Goal: Information Seeking & Learning: Learn about a topic

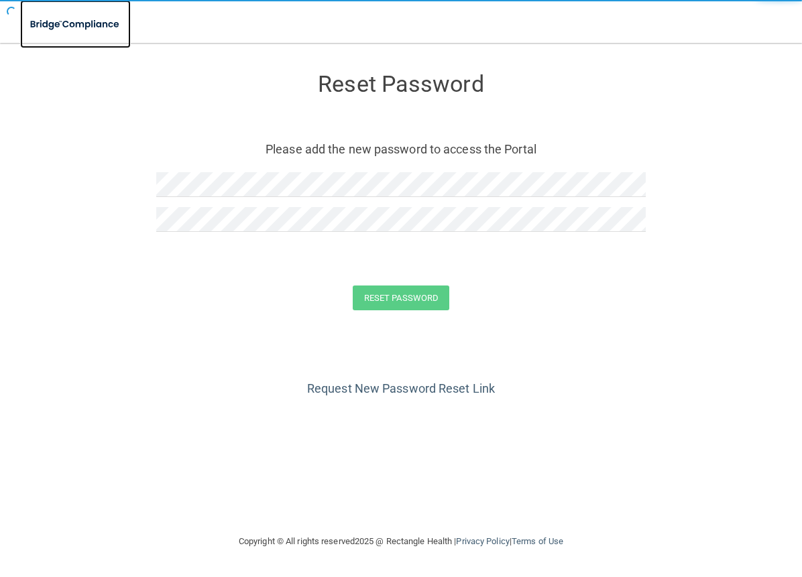
click at [60, 23] on img at bounding box center [75, 24] width 111 height 27
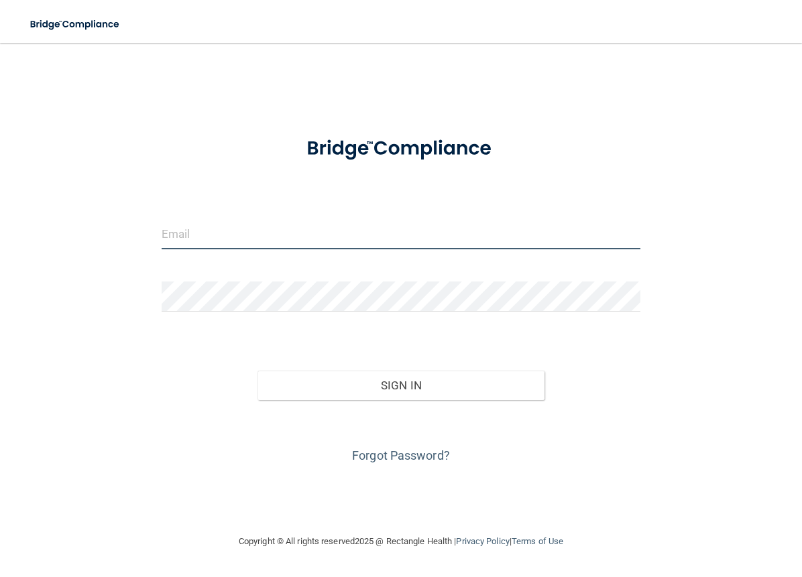
click at [197, 222] on input "email" at bounding box center [401, 234] width 479 height 30
type input "[PERSON_NAME][EMAIL_ADDRESS][PERSON_NAME][DOMAIN_NAME]"
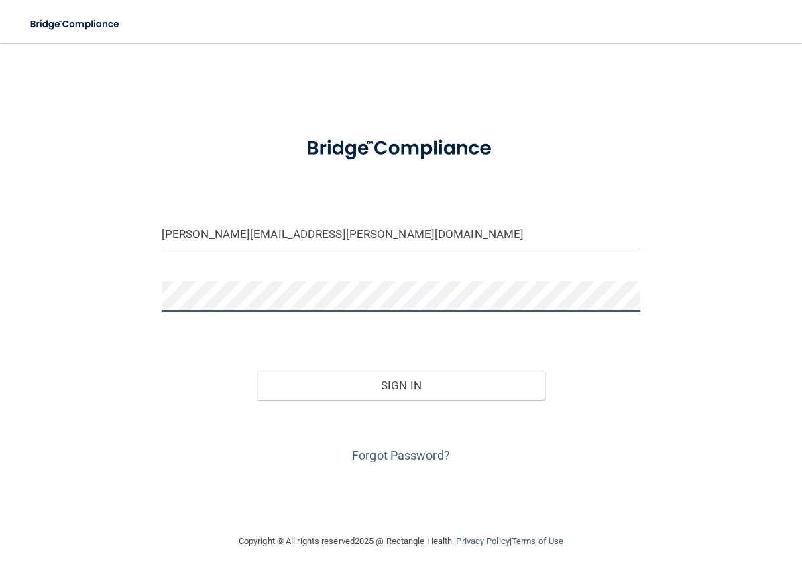
click at [257, 371] on button "Sign In" at bounding box center [401, 386] width 288 height 30
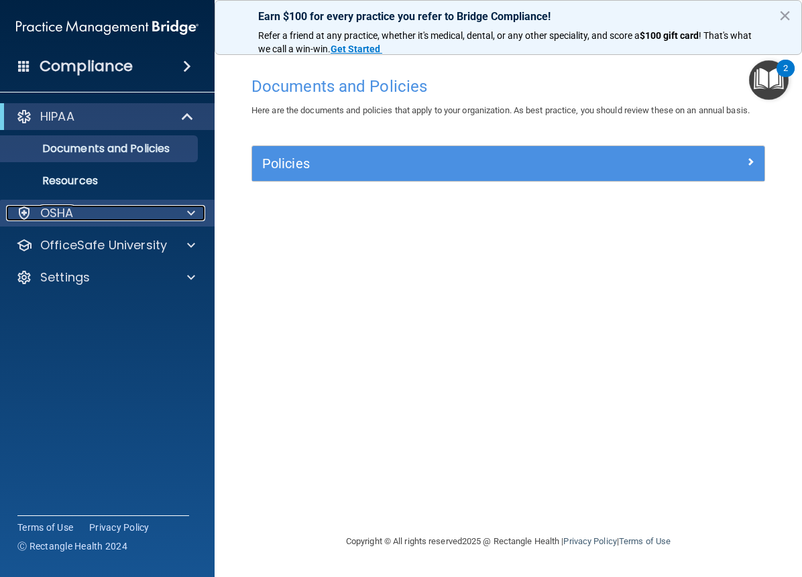
click at [86, 217] on div "OSHA" at bounding box center [89, 213] width 166 height 16
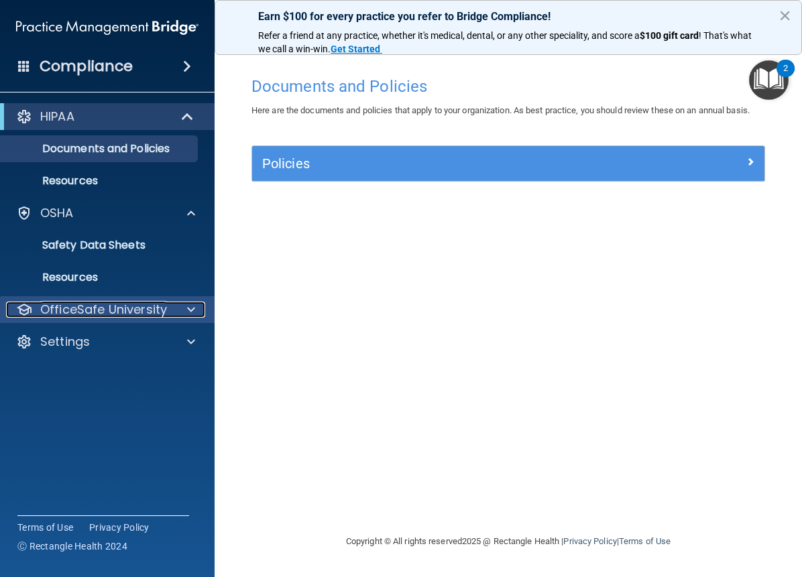
click at [91, 304] on p "OfficeSafe University" at bounding box center [103, 310] width 127 height 16
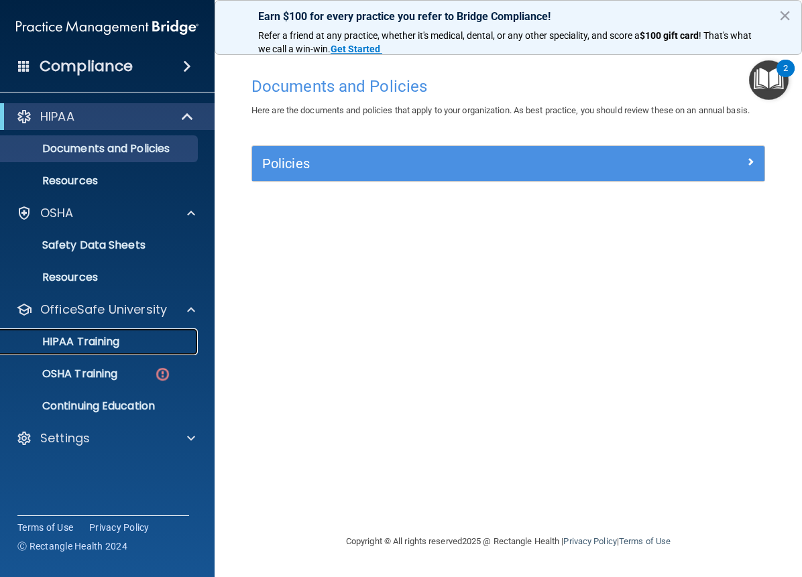
click at [98, 345] on p "HIPAA Training" at bounding box center [64, 341] width 111 height 13
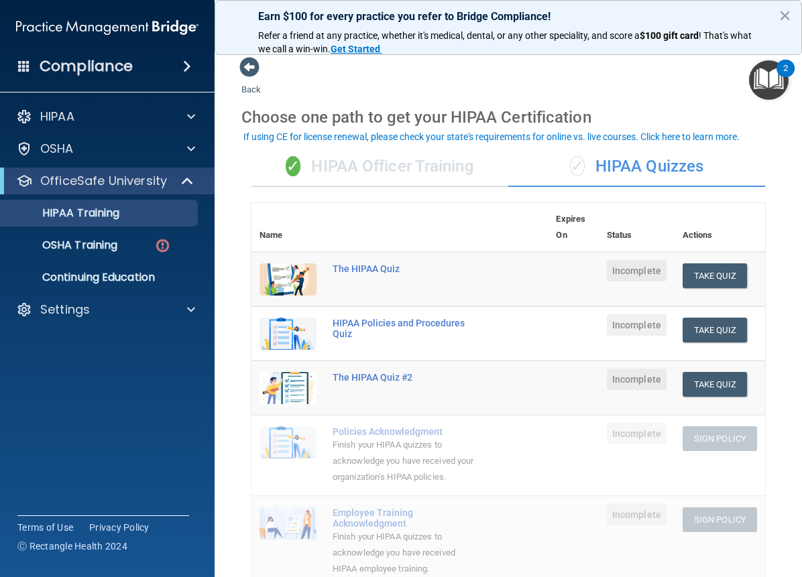
click at [407, 168] on div "✓ HIPAA Officer Training" at bounding box center [379, 167] width 257 height 40
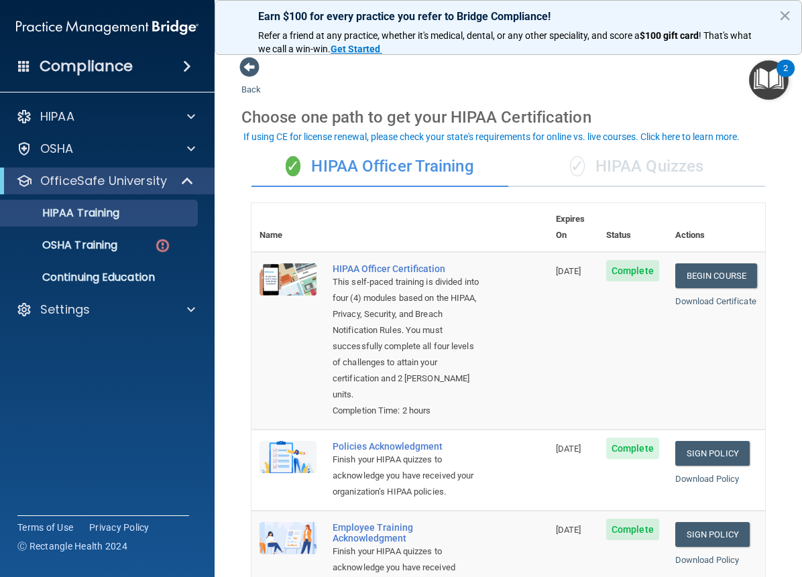
click at [656, 164] on div "✓ HIPAA Quizzes" at bounding box center [636, 167] width 257 height 40
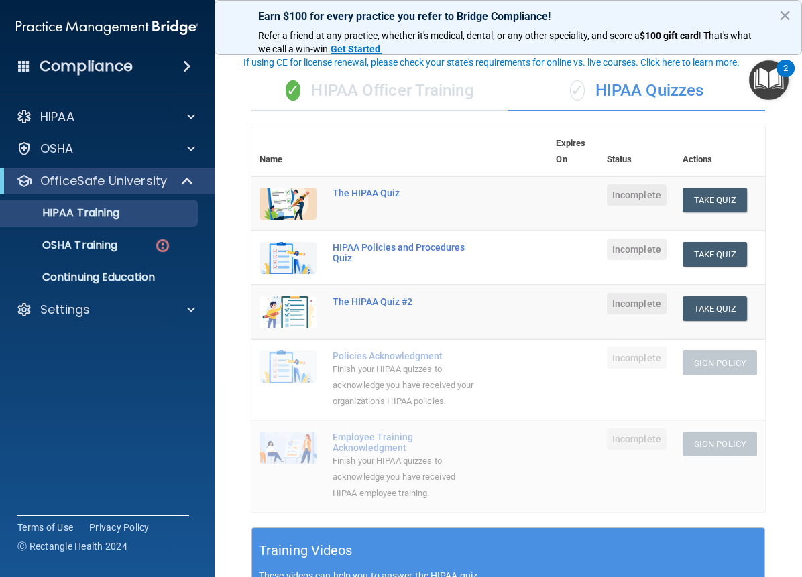
scroll to position [77, 0]
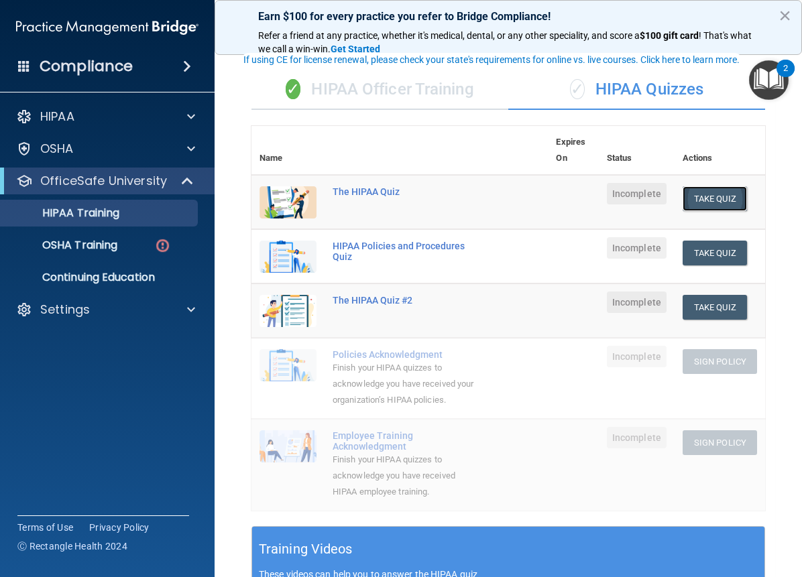
click at [705, 201] on button "Take Quiz" at bounding box center [715, 198] width 64 height 25
